Goal: Complete application form: Complete application form

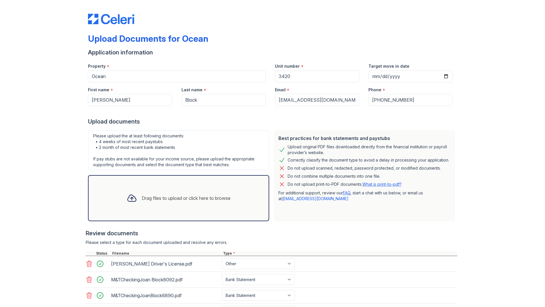
select select "other"
select select "bank_statement"
select select "investment_account_statement"
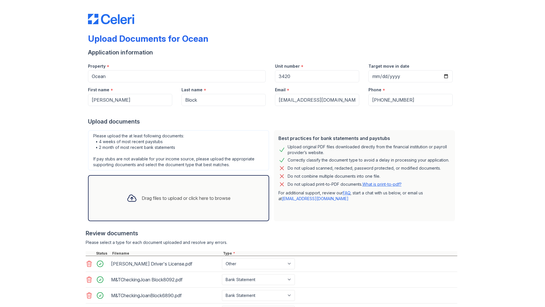
select select "investment_account_statement"
select select "tax_documents"
select select "bank_statement"
select select "tax_documents"
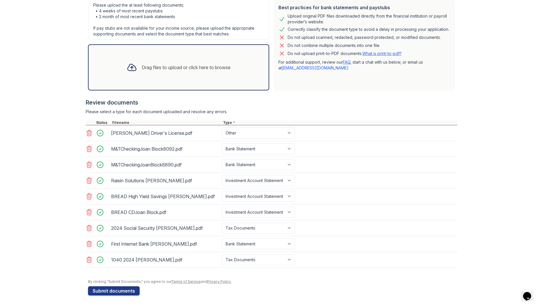
scroll to position [131, 0]
click at [120, 289] on button "Submit documents" at bounding box center [114, 291] width 52 height 9
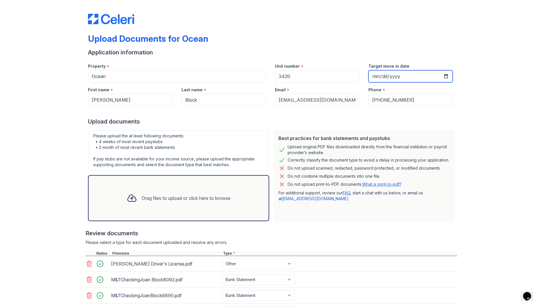
click at [396, 74] on input "Target move in date" at bounding box center [410, 76] width 84 height 12
type input "2025-10-16"
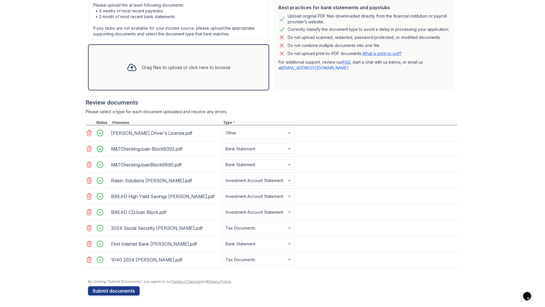
scroll to position [131, 0]
click at [109, 291] on button "Submit documents" at bounding box center [114, 291] width 52 height 9
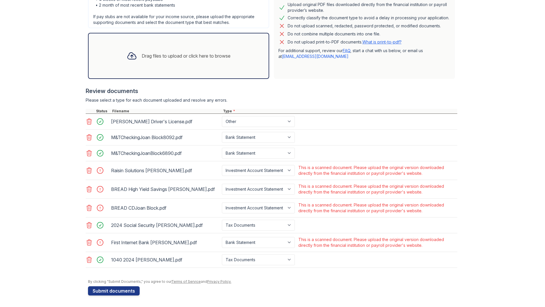
scroll to position [146, 0]
